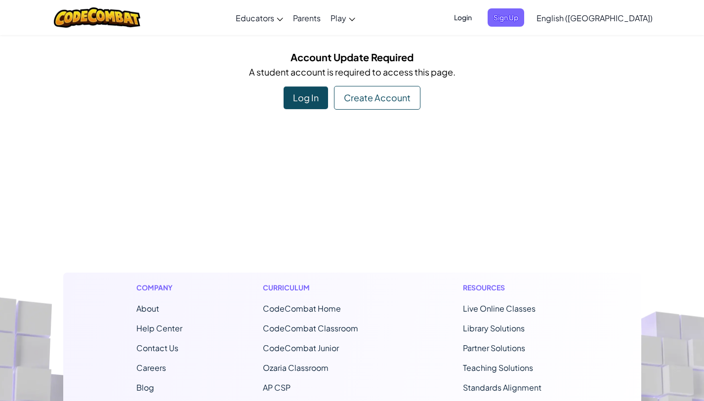
click at [352, 98] on div "Create Account" at bounding box center [377, 98] width 86 height 24
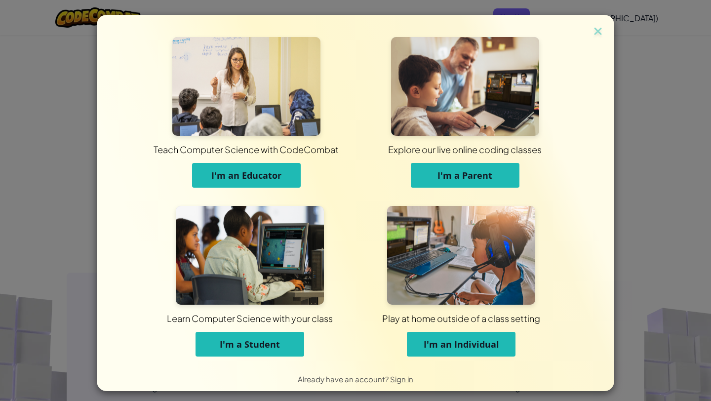
click at [250, 342] on span "I'm a Student" at bounding box center [250, 344] width 60 height 12
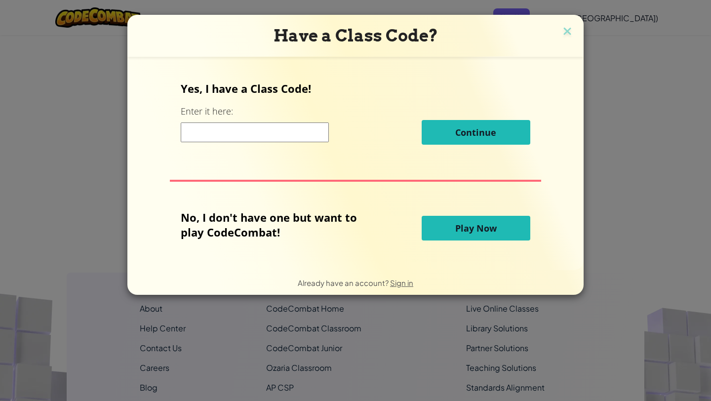
click at [242, 137] on input at bounding box center [255, 133] width 148 height 20
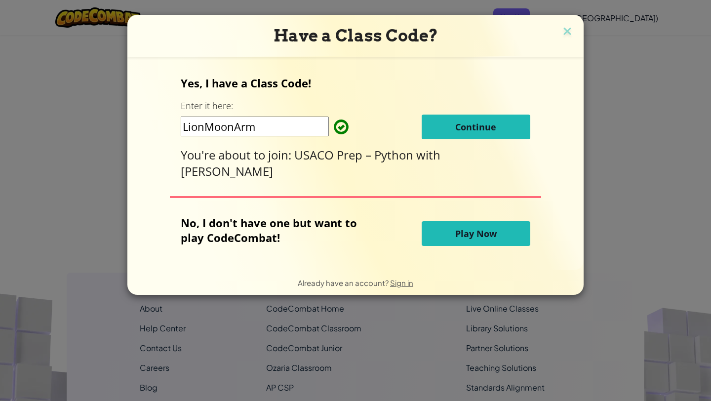
type input "LionMoonArm"
click at [448, 133] on button "Continue" at bounding box center [476, 127] width 109 height 25
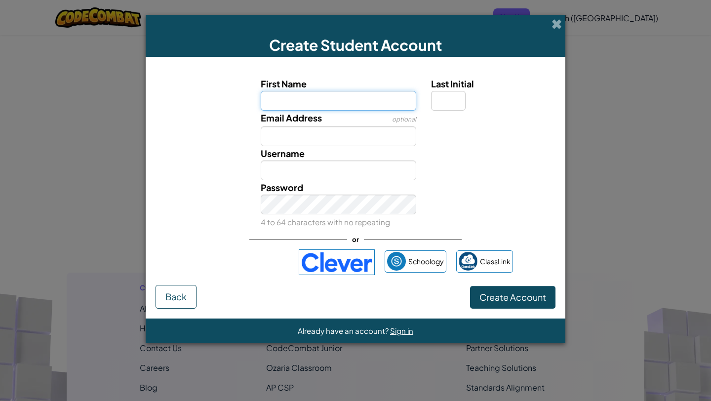
click at [355, 103] on input "First Name" at bounding box center [339, 101] width 156 height 20
type input "[PERSON_NAME]"
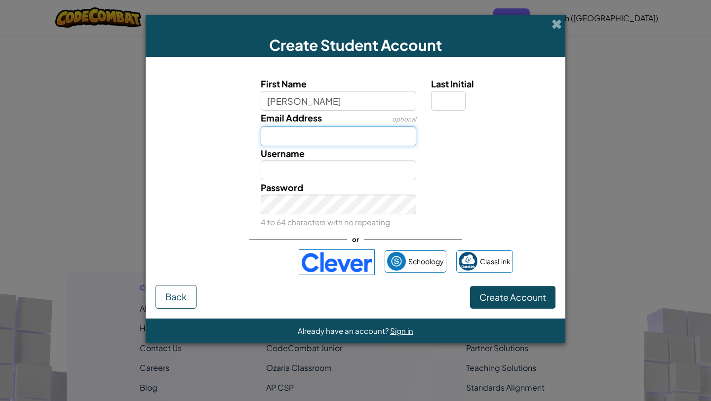
type input "[PERSON_NAME]"
click at [346, 131] on input "Email Address" at bounding box center [339, 136] width 156 height 20
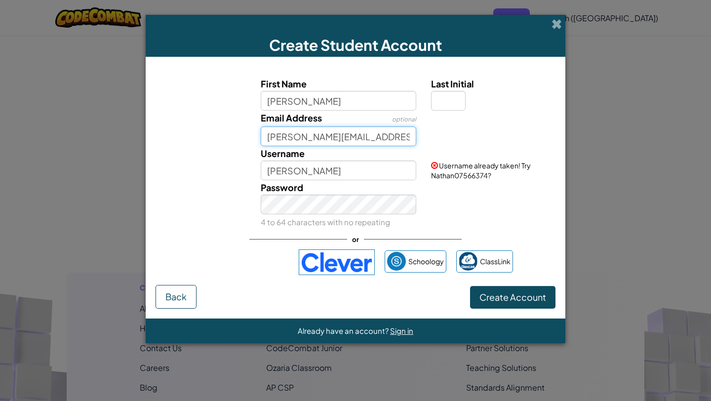
type input "[PERSON_NAME][EMAIL_ADDRESS][PERSON_NAME][DOMAIN_NAME]"
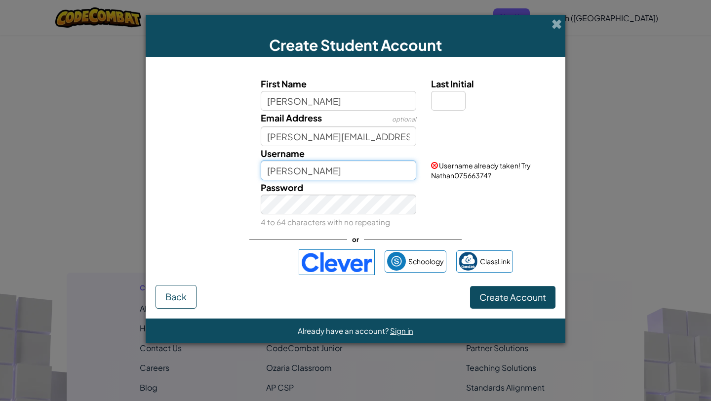
click at [316, 169] on input "[PERSON_NAME]" at bounding box center [339, 171] width 156 height 20
click at [360, 172] on input "[PERSON_NAME].[PERSON_NAME]" at bounding box center [339, 171] width 156 height 20
click at [304, 170] on input "[PERSON_NAME]" at bounding box center [339, 171] width 156 height 20
click at [326, 170] on input "[PERSON_NAME].[PERSON_NAME]" at bounding box center [339, 171] width 156 height 20
click at [470, 286] on button "Create Account" at bounding box center [512, 297] width 85 height 23
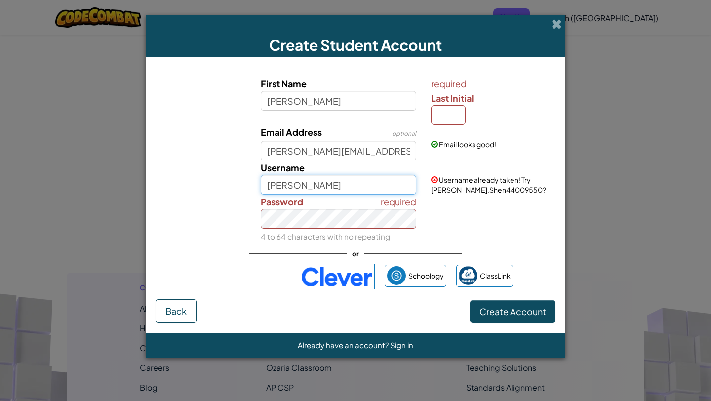
click at [346, 190] on input "[PERSON_NAME]" at bounding box center [339, 185] width 156 height 20
drag, startPoint x: 326, startPoint y: 184, endPoint x: 259, endPoint y: 189, distance: 66.4
click at [259, 189] on div "Username [PERSON_NAME]" at bounding box center [338, 178] width 171 height 34
click at [278, 187] on input "Nash_Shen" at bounding box center [339, 185] width 156 height 20
click at [296, 189] on input "Nathsh_Shen" at bounding box center [339, 185] width 156 height 20
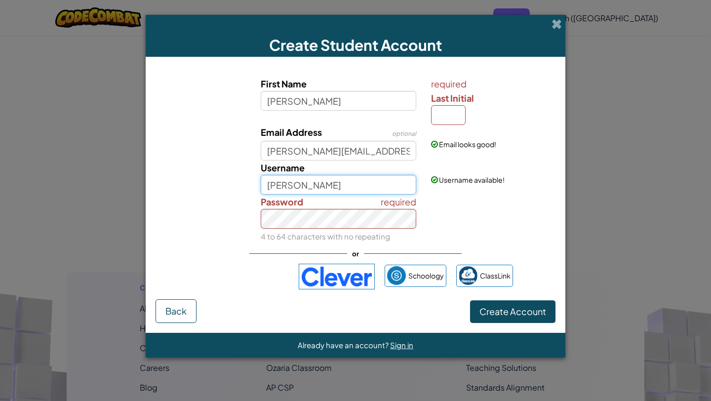
type input "[PERSON_NAME]"
click at [497, 310] on span "Create Account" at bounding box center [513, 311] width 67 height 11
click at [443, 118] on input "Last Initial" at bounding box center [448, 115] width 35 height 20
type input "S"
click at [339, 186] on input "NathanS" at bounding box center [339, 185] width 156 height 20
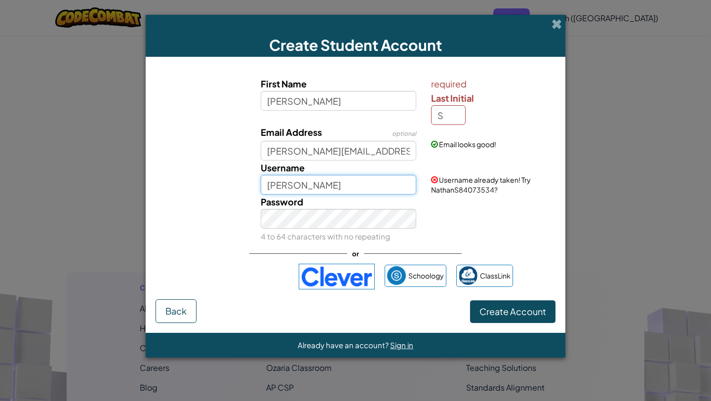
type input "[PERSON_NAME]"
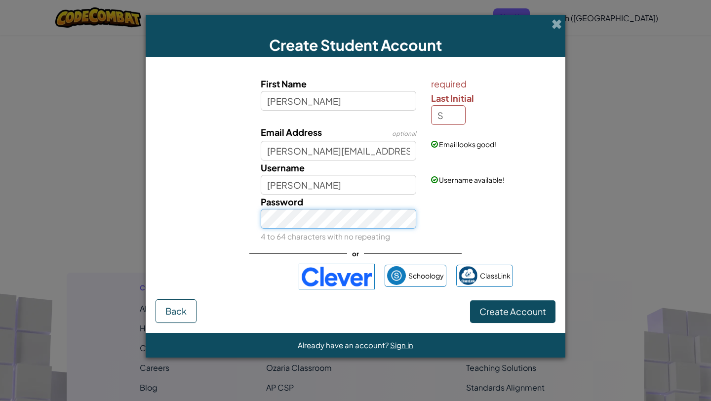
click at [245, 224] on div "Password 4 to 64 characters with no repeating" at bounding box center [356, 219] width 410 height 49
click at [500, 310] on span "Create Account" at bounding box center [513, 311] width 67 height 11
